Goal: Task Accomplishment & Management: Manage account settings

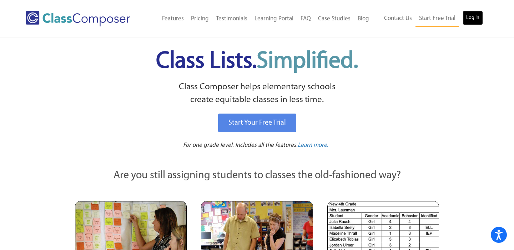
click at [468, 21] on link "Log In" at bounding box center [473, 18] width 20 height 14
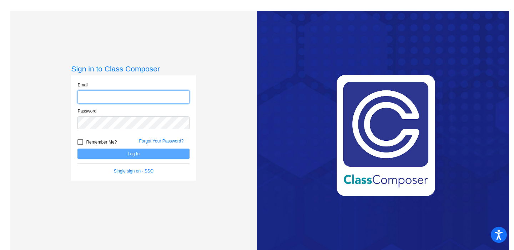
click at [126, 97] on input "email" at bounding box center [133, 96] width 112 height 13
type input "[EMAIL_ADDRESS][DOMAIN_NAME]"
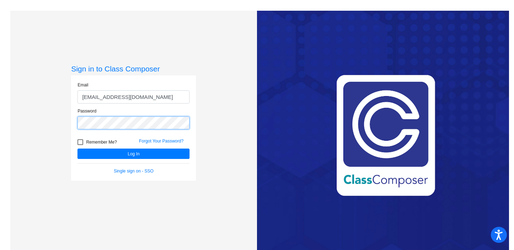
click at [77, 149] on button "Log In" at bounding box center [133, 154] width 112 height 10
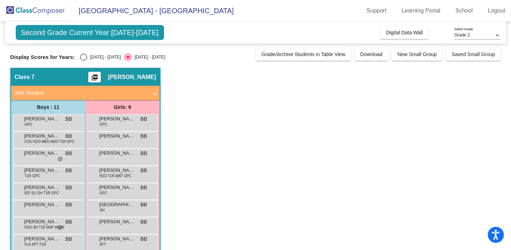
click at [100, 59] on div "[DATE] - [DATE]" at bounding box center [104, 57] width 34 height 6
click at [84, 61] on input "[DATE] - [DATE]" at bounding box center [83, 61] width 0 height 0
radio input "true"
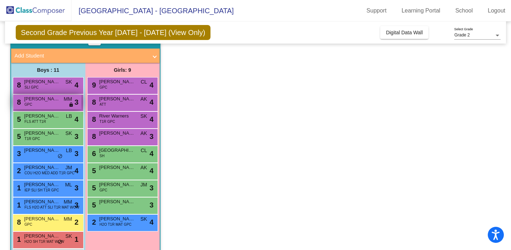
scroll to position [43, 0]
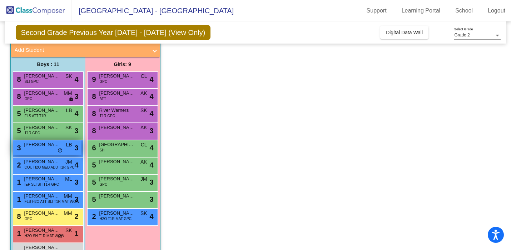
click at [64, 150] on div "3 [PERSON_NAME] LB lock do_not_disturb_alt 3" at bounding box center [47, 147] width 68 height 15
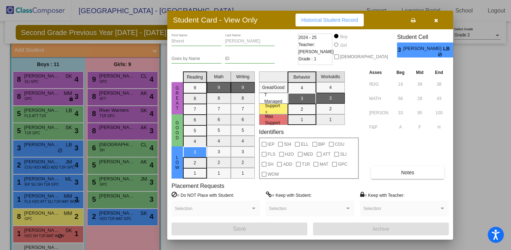
click at [438, 17] on button "button" at bounding box center [435, 20] width 23 height 13
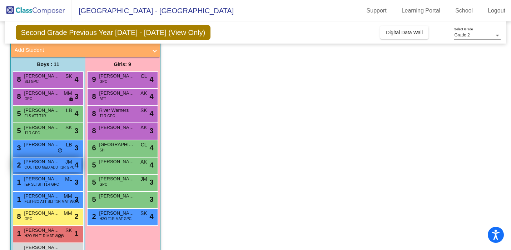
click at [50, 169] on span "COU H2O MED ADD T1R GPC" at bounding box center [50, 167] width 50 height 5
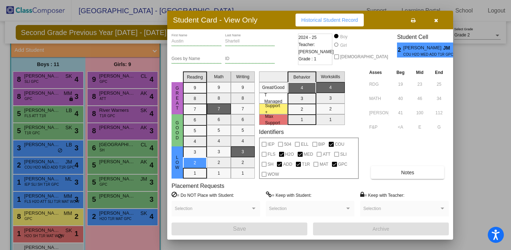
click at [460, 94] on div at bounding box center [255, 125] width 511 height 250
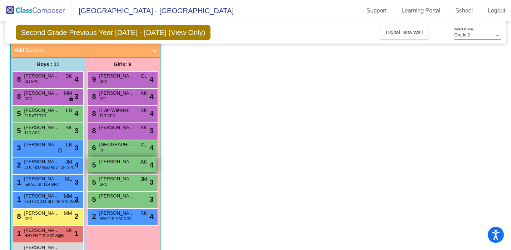
click at [139, 167] on div "5 [PERSON_NAME] AK lock do_not_disturb_alt 4" at bounding box center [122, 164] width 68 height 15
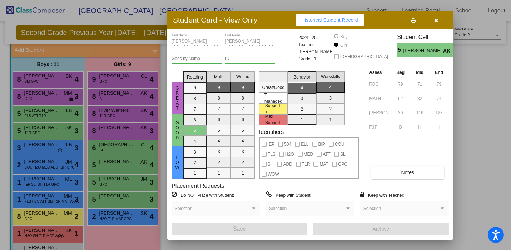
click at [458, 113] on div at bounding box center [255, 125] width 511 height 250
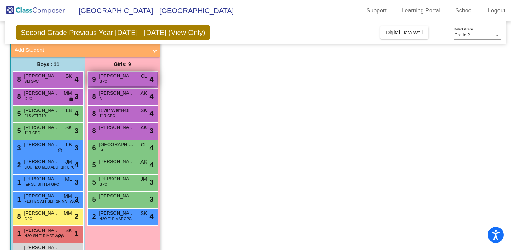
click at [129, 83] on div "9 [PERSON_NAME] GPC CL lock do_not_disturb_alt 4" at bounding box center [122, 79] width 68 height 15
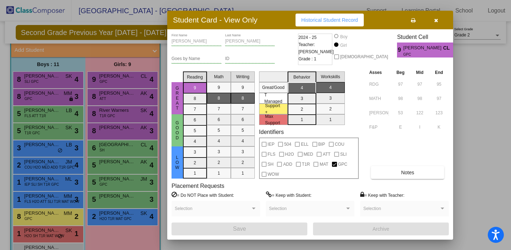
click at [478, 109] on div at bounding box center [255, 125] width 511 height 250
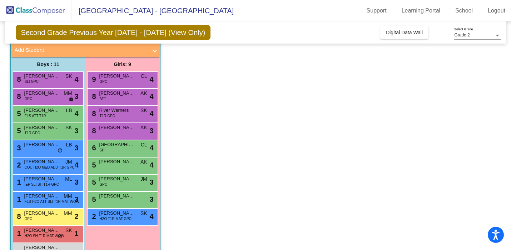
click at [120, 155] on div "6 Isla Wallis SH CL lock do_not_disturb_alt 4" at bounding box center [122, 148] width 71 height 17
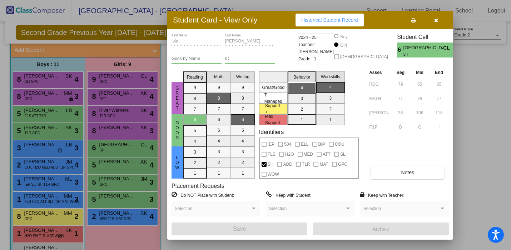
click at [436, 18] on icon "button" at bounding box center [436, 20] width 4 height 5
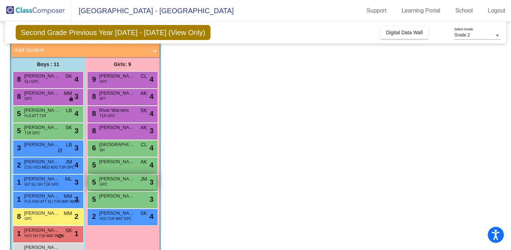
click at [112, 177] on span "[PERSON_NAME]" at bounding box center [117, 178] width 36 height 7
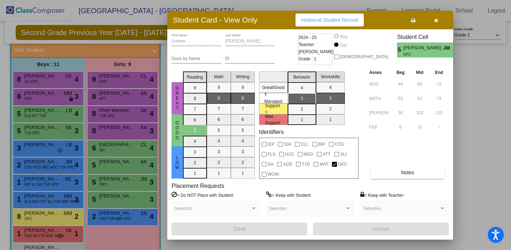
click at [461, 157] on div at bounding box center [255, 125] width 511 height 250
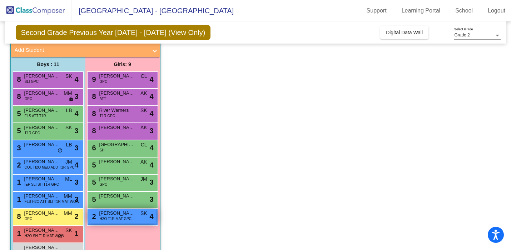
click at [124, 214] on span "[PERSON_NAME]" at bounding box center [117, 213] width 36 height 7
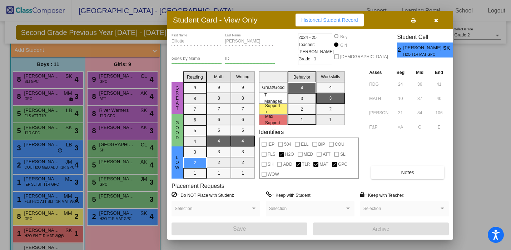
click at [490, 99] on div at bounding box center [255, 125] width 511 height 250
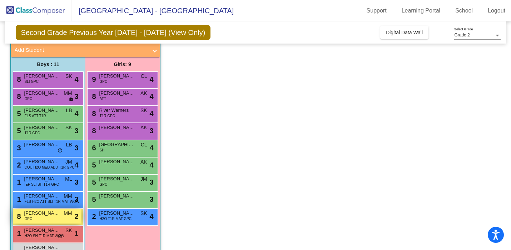
click at [65, 220] on div "8 [PERSON_NAME] GPC MM lock do_not_disturb_alt 2" at bounding box center [47, 216] width 68 height 15
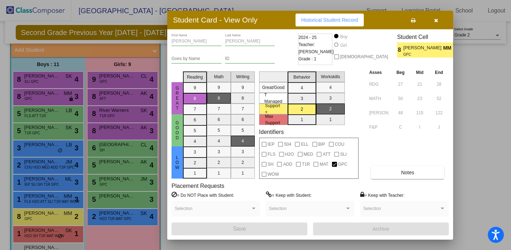
click at [436, 24] on button "button" at bounding box center [435, 20] width 23 height 13
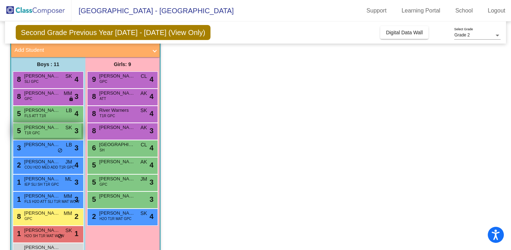
click at [47, 134] on div "5 [PERSON_NAME] T1R GPC SK lock do_not_disturb_alt 3" at bounding box center [47, 130] width 68 height 15
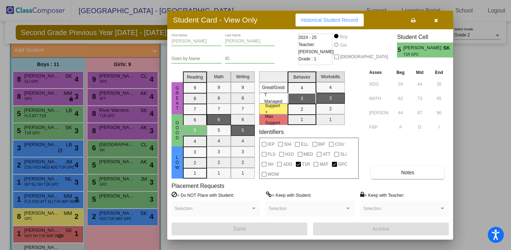
click at [436, 21] on icon "button" at bounding box center [436, 20] width 4 height 5
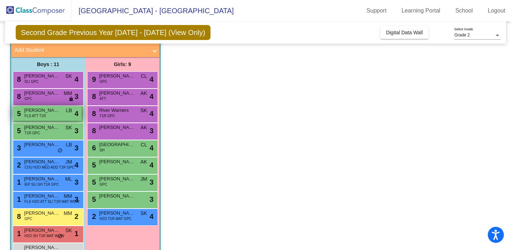
click at [65, 114] on div "5 [PERSON_NAME] FLS ATT T1R LB lock do_not_disturb_alt 4" at bounding box center [47, 113] width 68 height 15
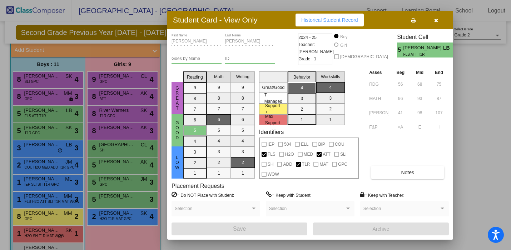
click at [438, 21] on button "button" at bounding box center [435, 20] width 23 height 13
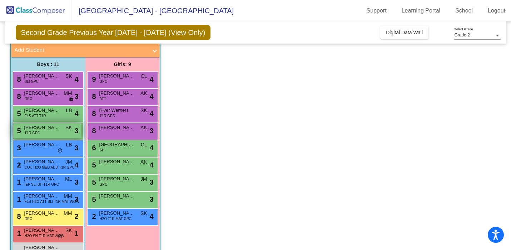
click at [67, 132] on div "5 [PERSON_NAME] T1R GPC SK lock do_not_disturb_alt 3" at bounding box center [47, 130] width 68 height 15
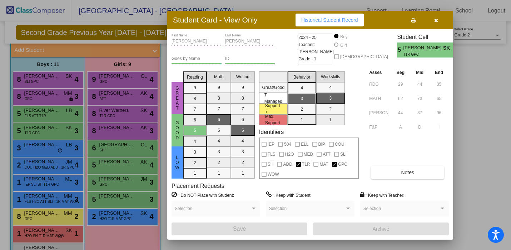
click at [442, 21] on button "button" at bounding box center [435, 20] width 23 height 13
